Goal: Task Accomplishment & Management: Manage account settings

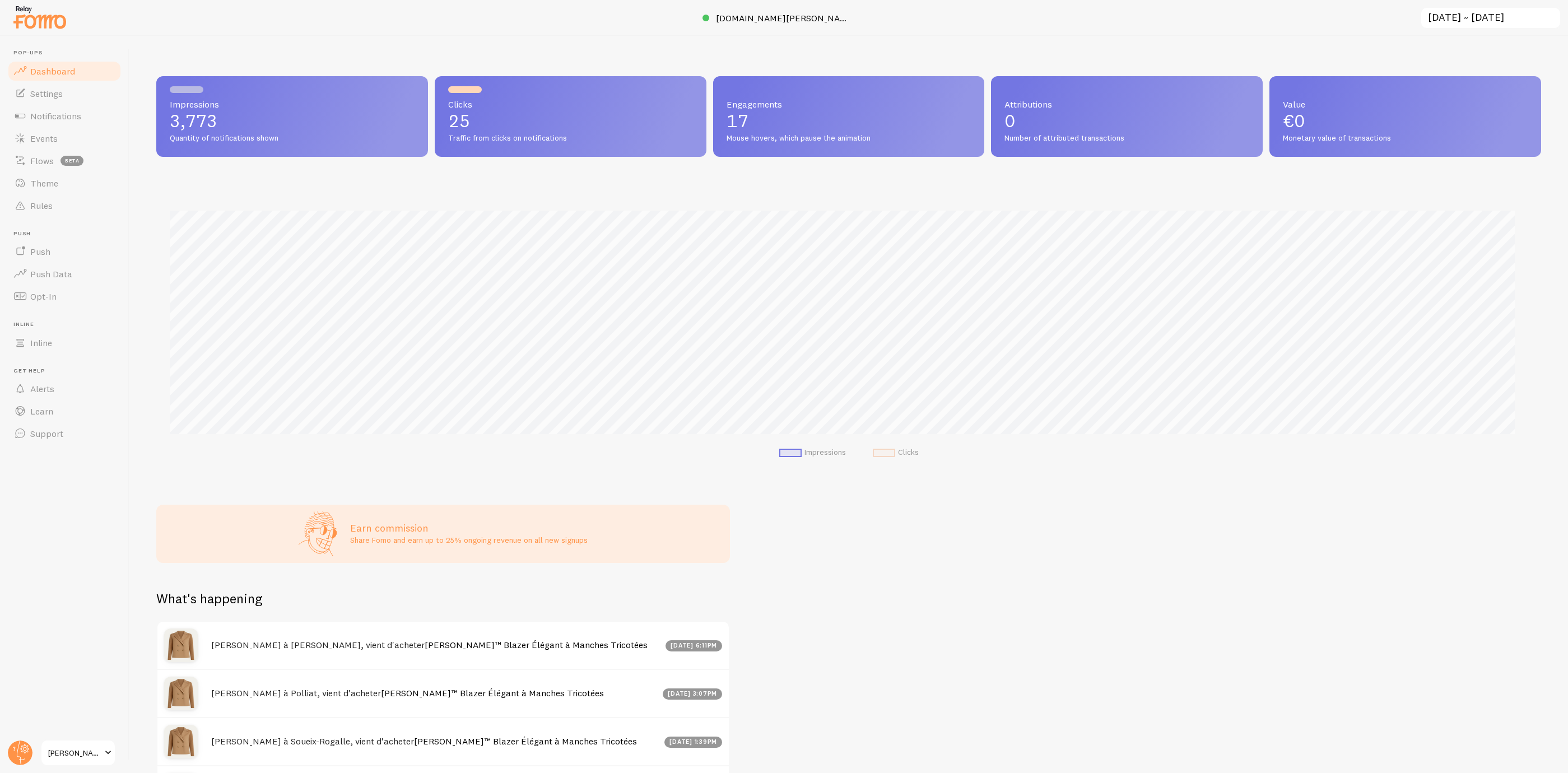
scroll to position [295, 1372]
click at [63, 753] on span "[PERSON_NAME]" at bounding box center [75, 753] width 53 height 13
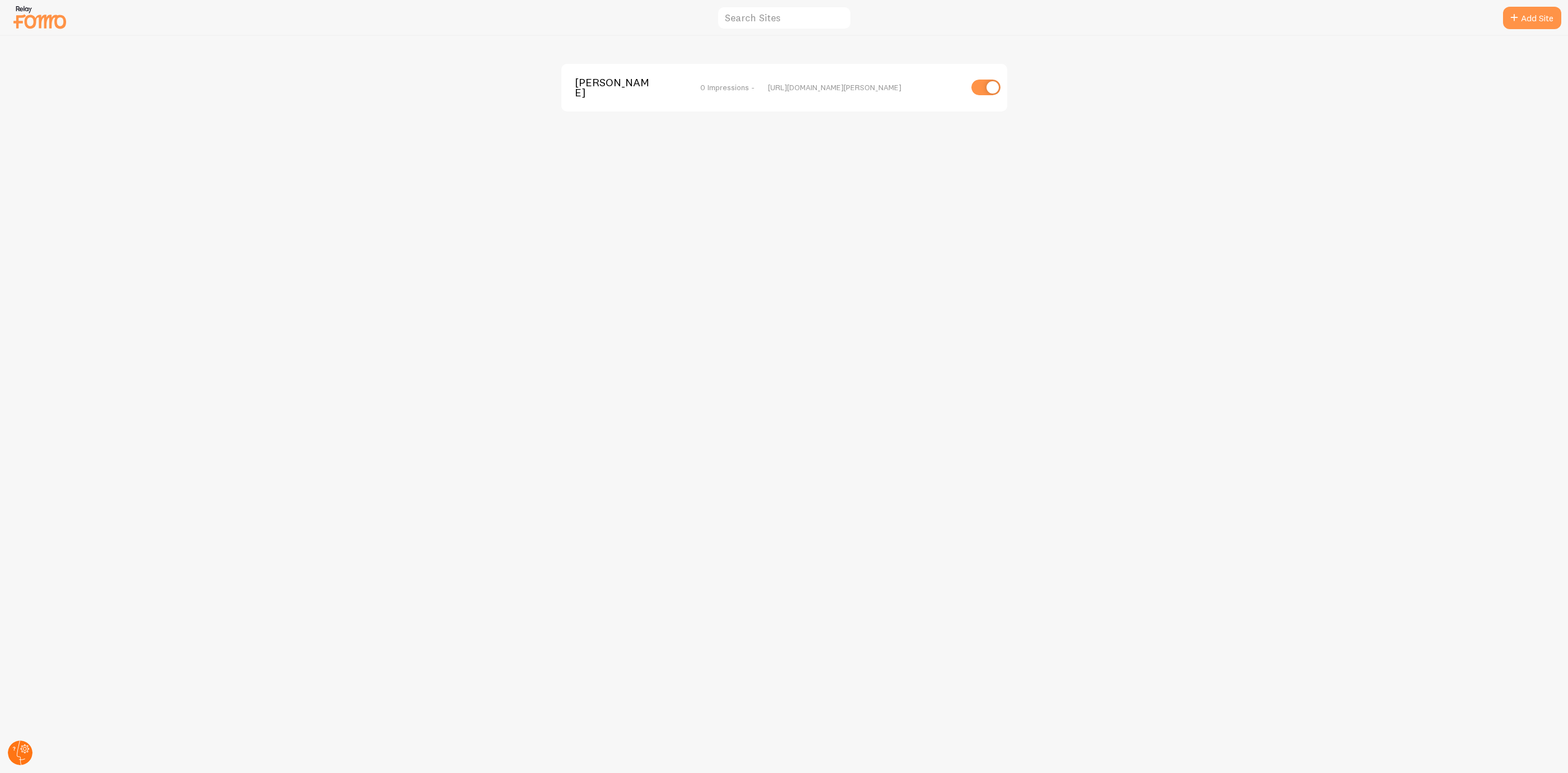
click at [24, 742] on icon at bounding box center [20, 753] width 27 height 27
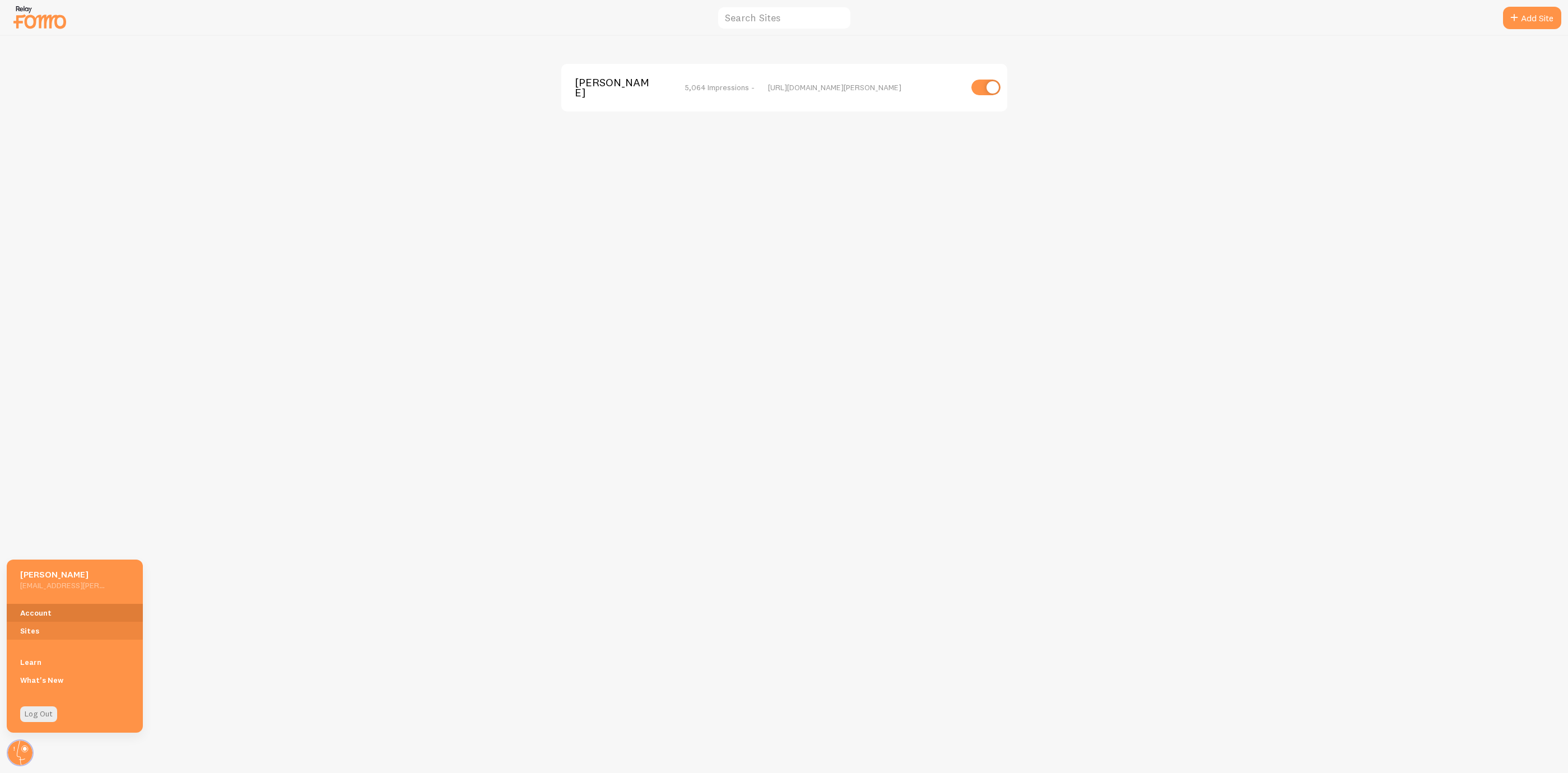
click at [71, 617] on link "Account" at bounding box center [75, 613] width 136 height 18
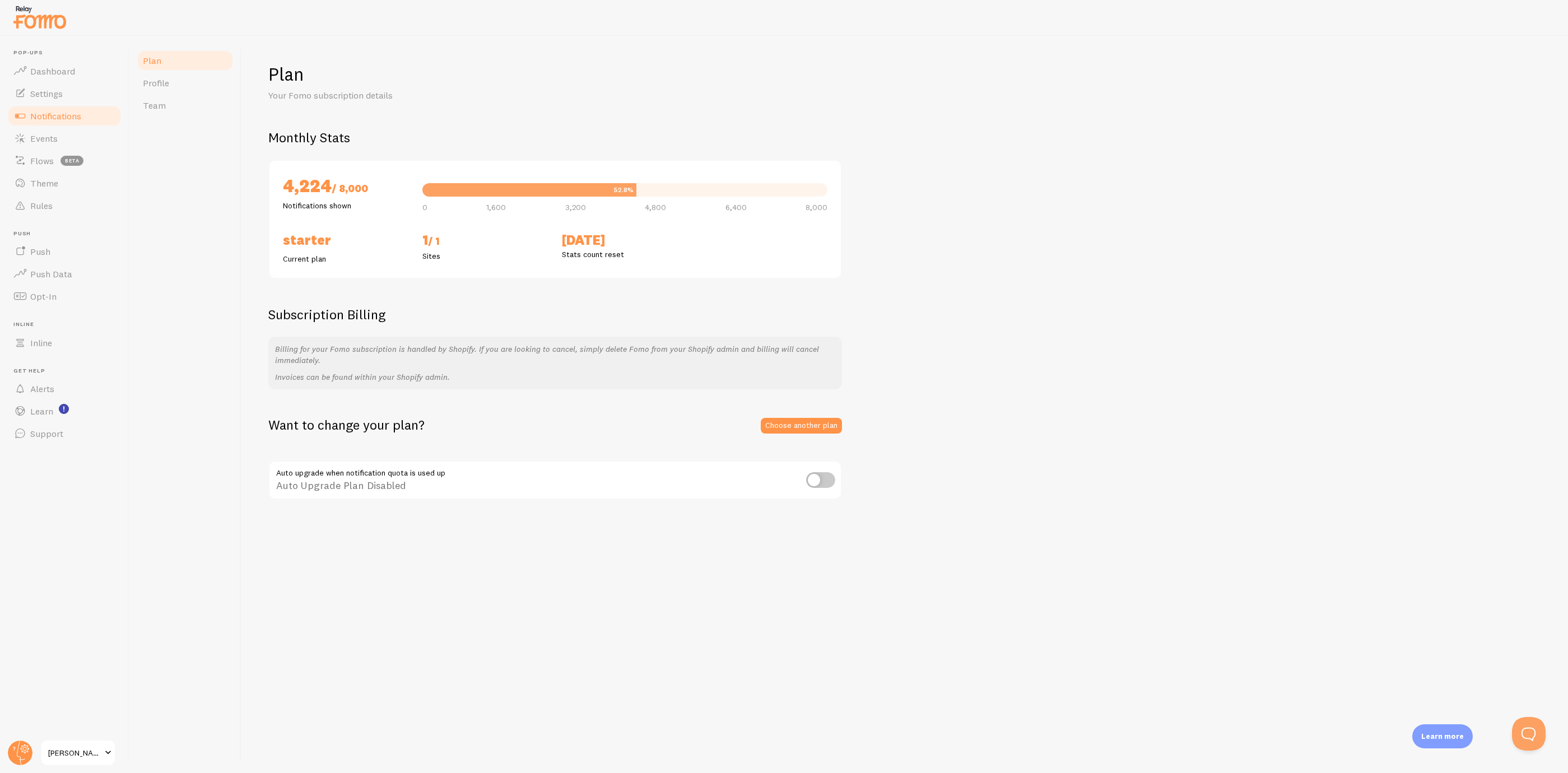
click at [76, 112] on span "Notifications" at bounding box center [56, 116] width 51 height 11
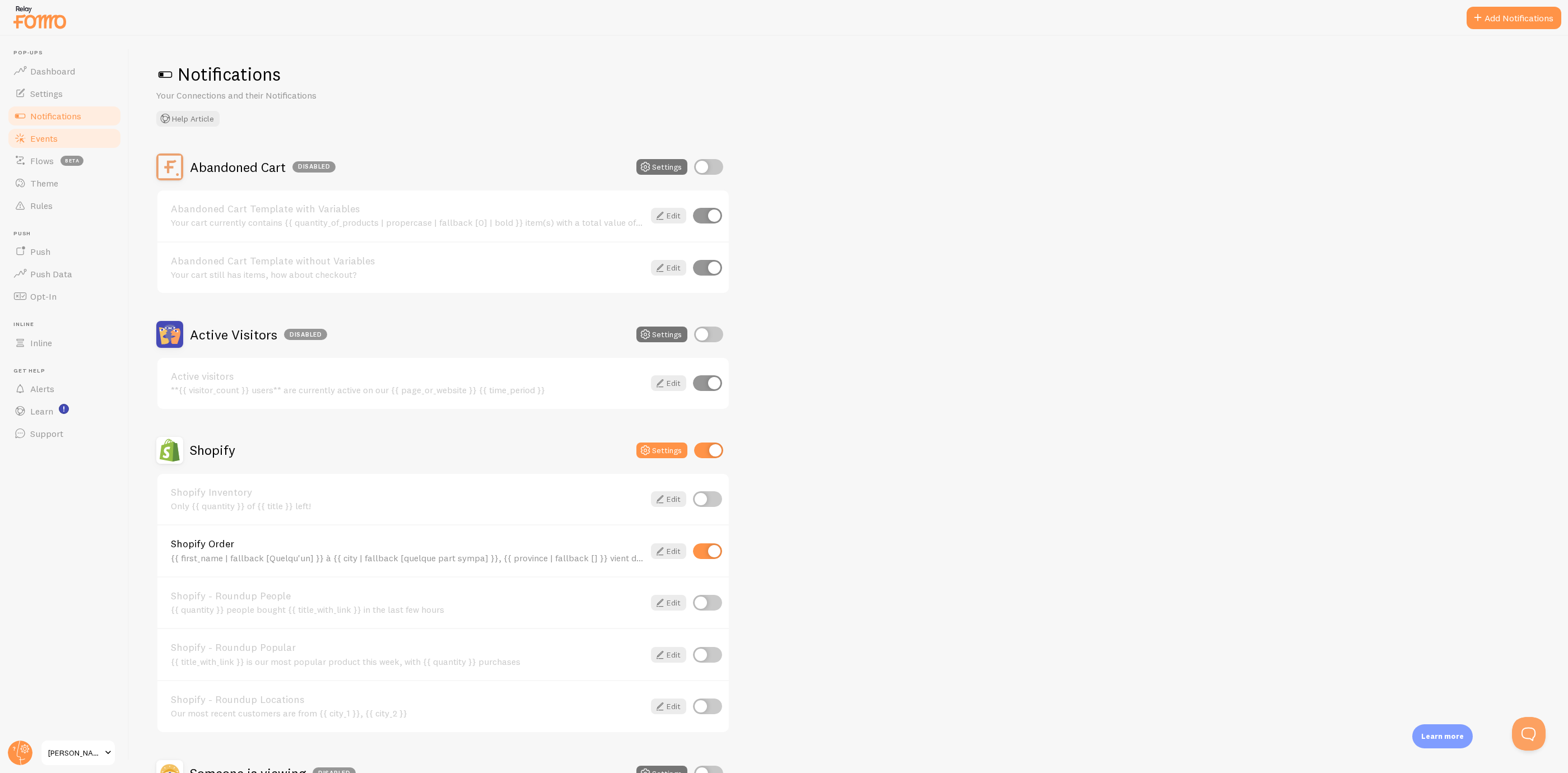
click at [89, 132] on link "Events" at bounding box center [65, 138] width 116 height 22
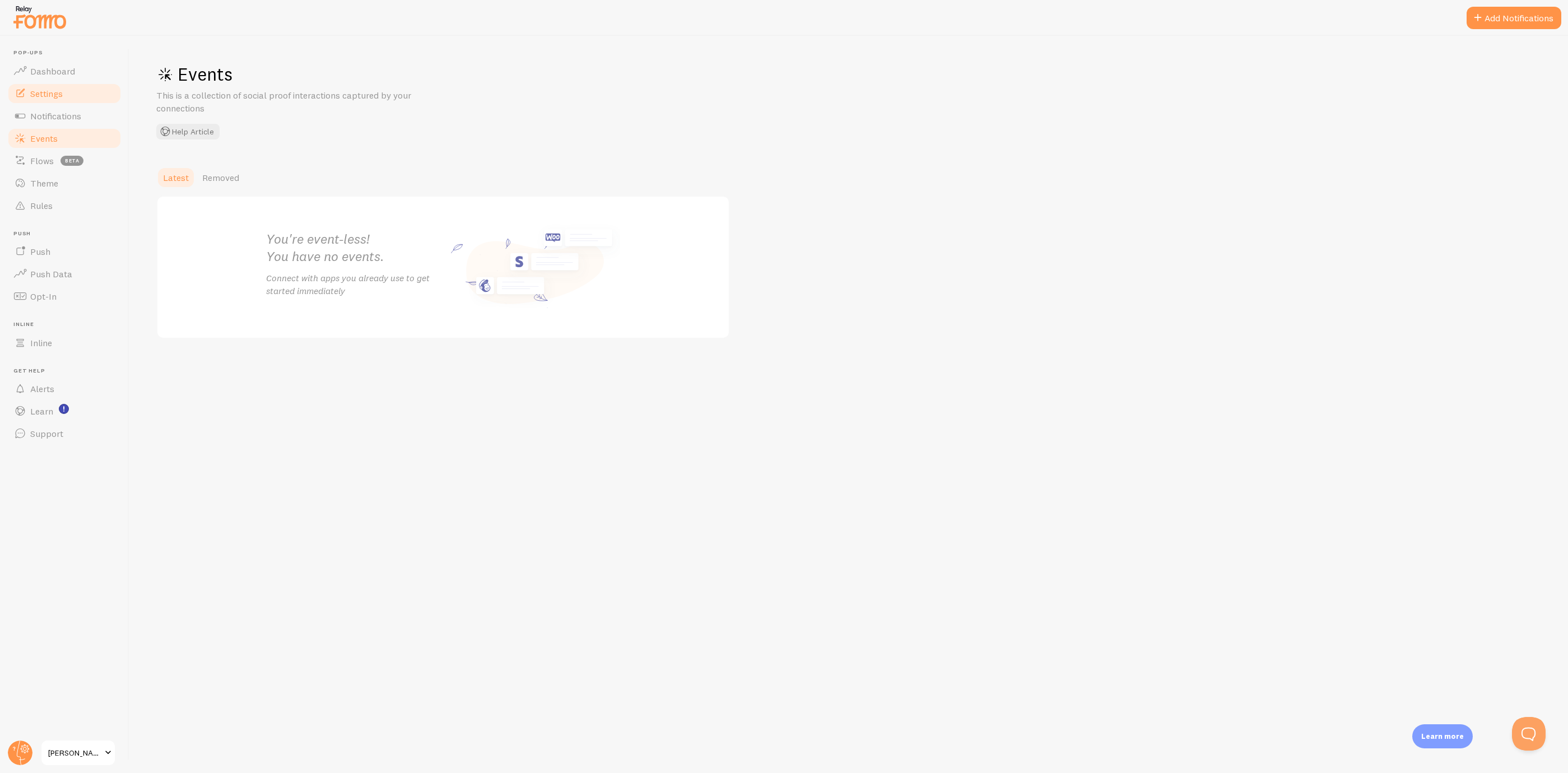
click at [93, 94] on link "Settings" at bounding box center [65, 93] width 116 height 22
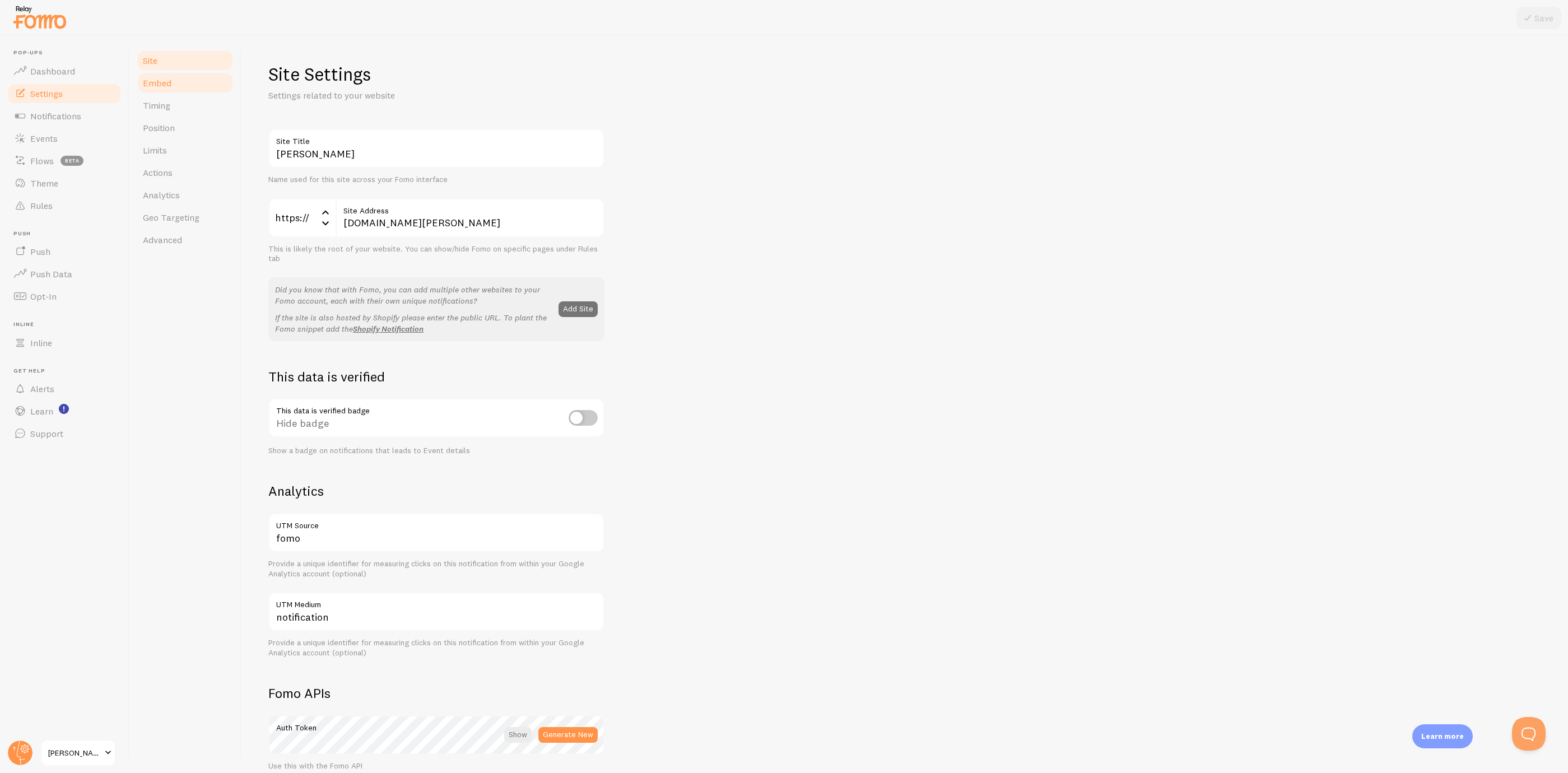
click at [207, 86] on link "Embed" at bounding box center [185, 83] width 98 height 22
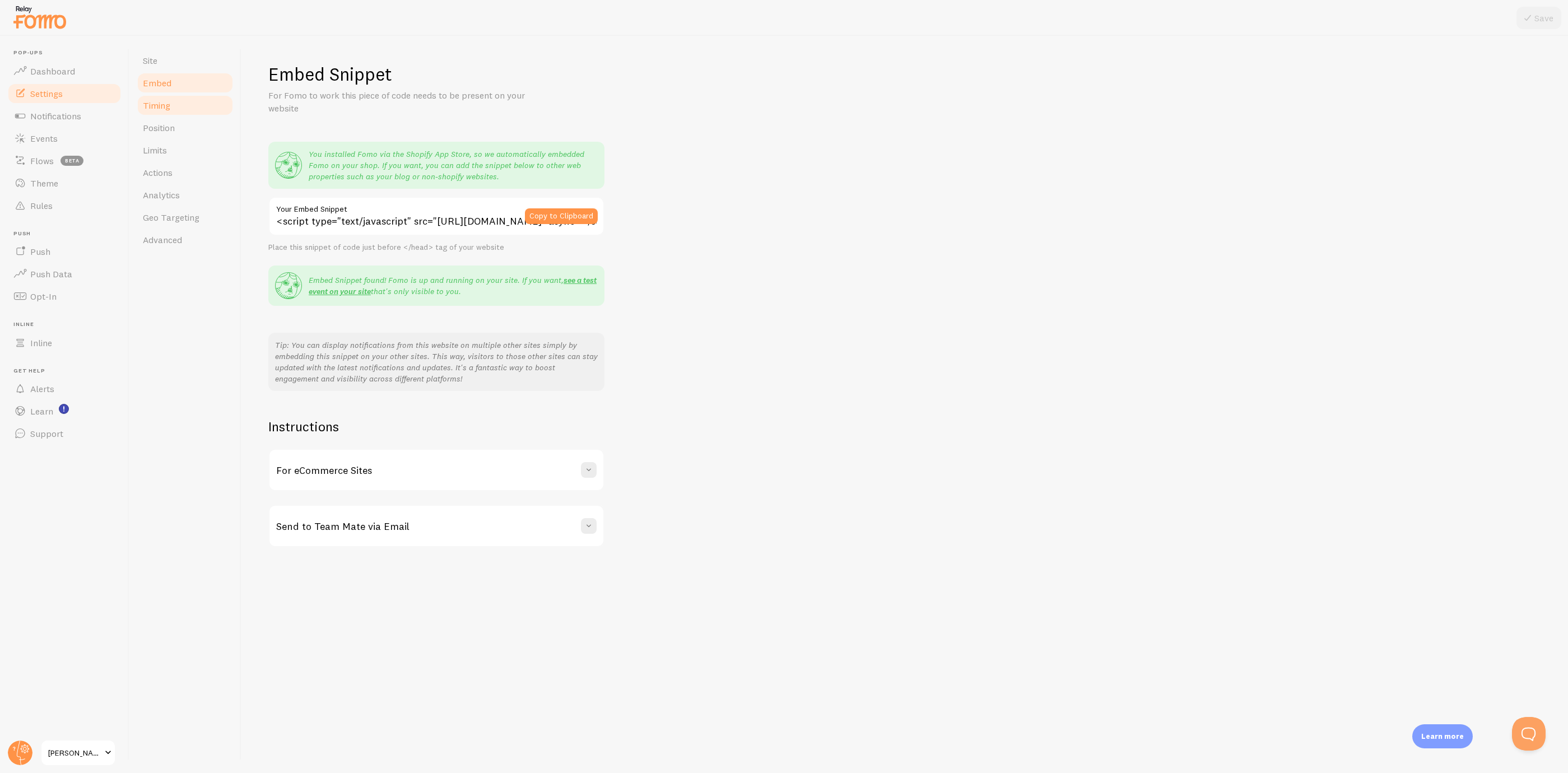
click at [190, 94] on link "Timing" at bounding box center [185, 105] width 98 height 22
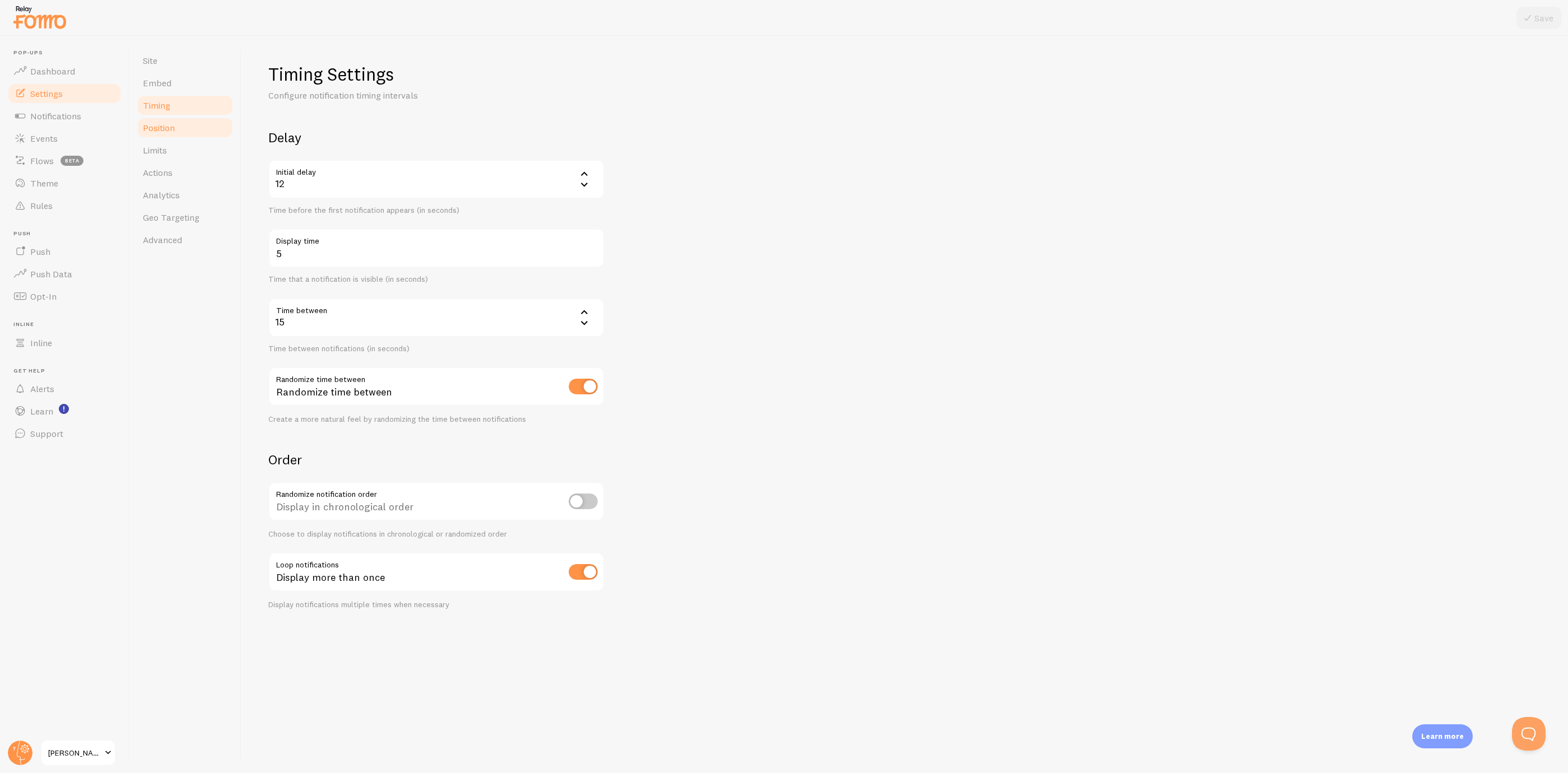
click at [178, 135] on link "Position" at bounding box center [185, 127] width 98 height 22
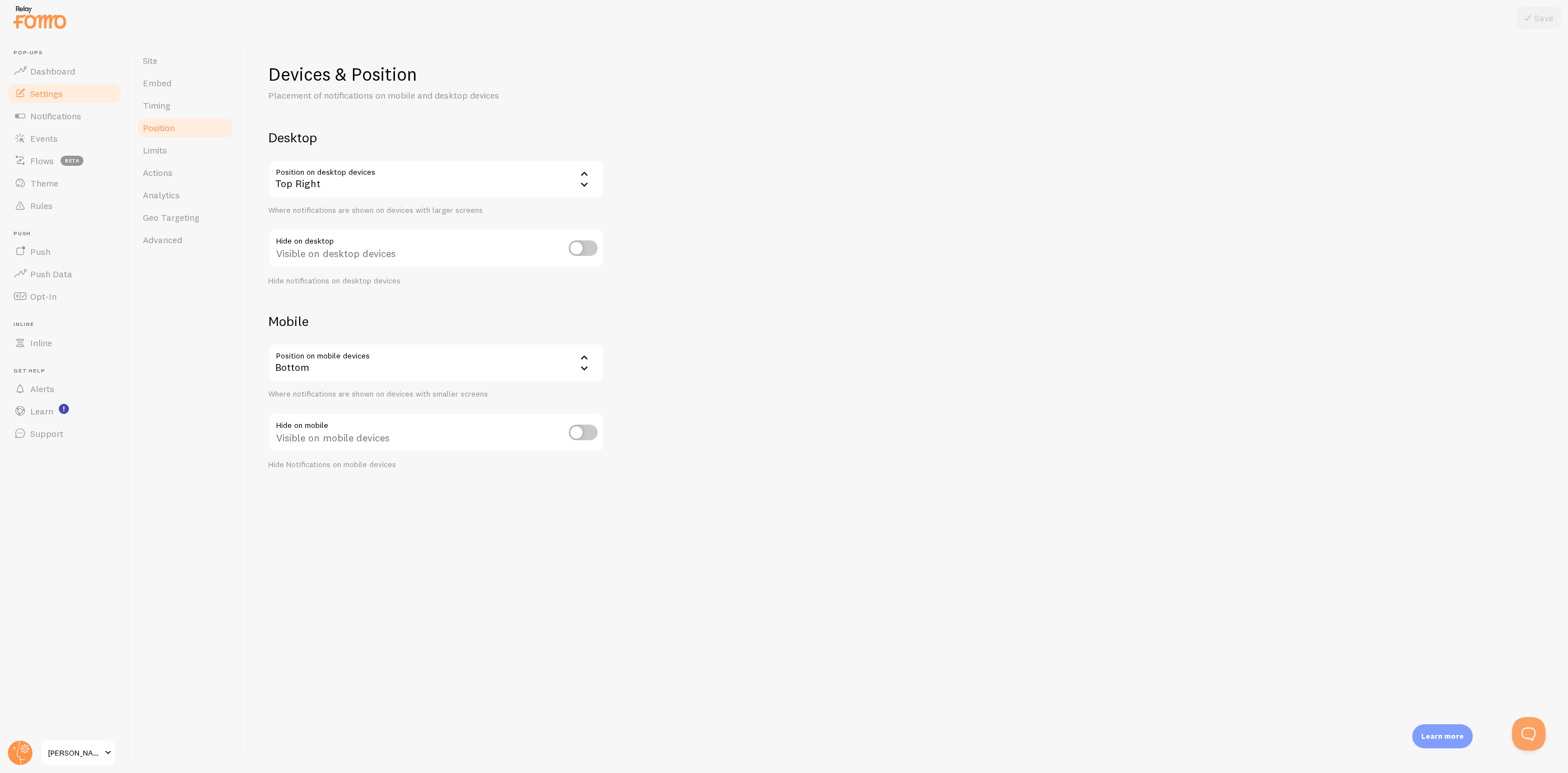
click at [585, 252] on input "checkbox" at bounding box center [583, 248] width 29 height 15
checkbox input "true"
click at [1551, 30] on div at bounding box center [784, 17] width 1568 height 36
click at [1550, 28] on button "Save" at bounding box center [1539, 17] width 45 height 22
